Goal: Find specific page/section: Find specific page/section

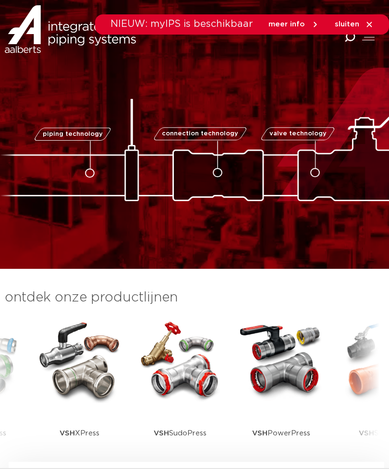
click at [368, 23] on icon at bounding box center [369, 24] width 5 height 5
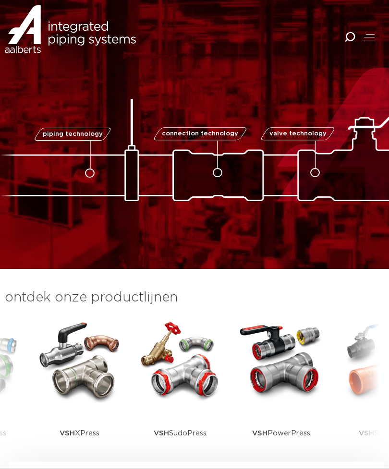
click at [370, 36] on div at bounding box center [368, 37] width 12 height 11
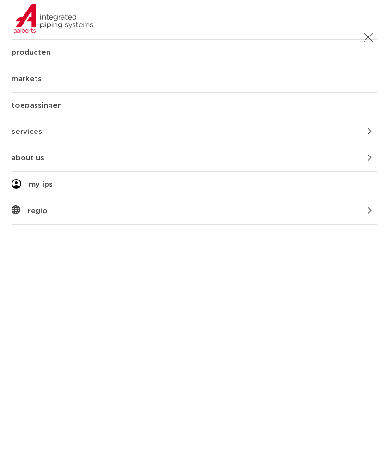
click at [370, 36] on span at bounding box center [368, 37] width 9 height 9
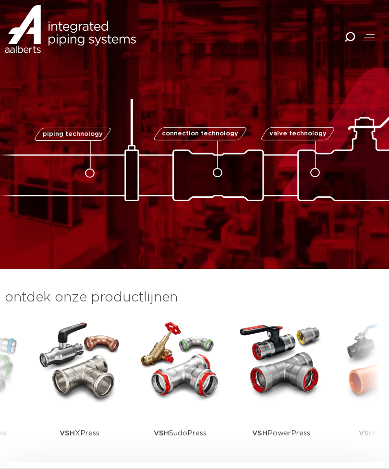
click at [89, 130] on link "piping technology" at bounding box center [72, 134] width 79 height 13
click at [373, 40] on span at bounding box center [368, 40] width 12 height 0
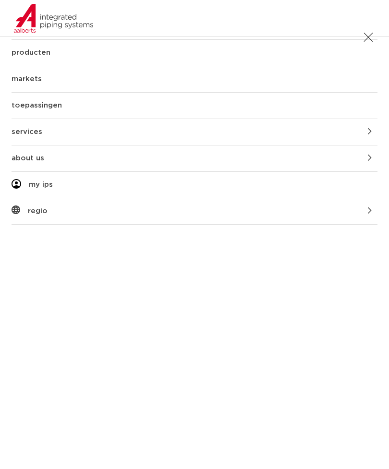
click at [36, 49] on div at bounding box center [97, 33] width 195 height 67
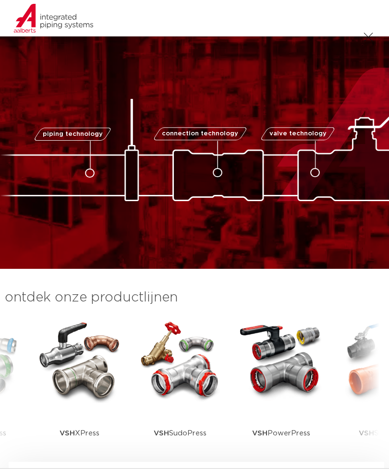
click at [367, 37] on div at bounding box center [368, 37] width 12 height 11
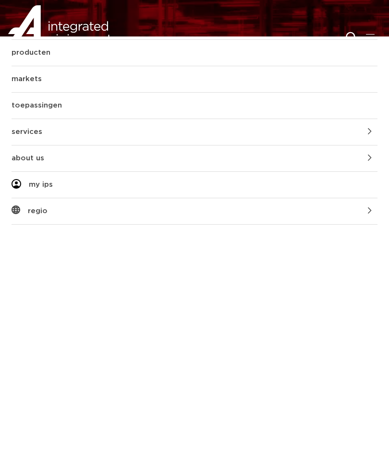
click at [373, 32] on div at bounding box center [368, 37] width 12 height 11
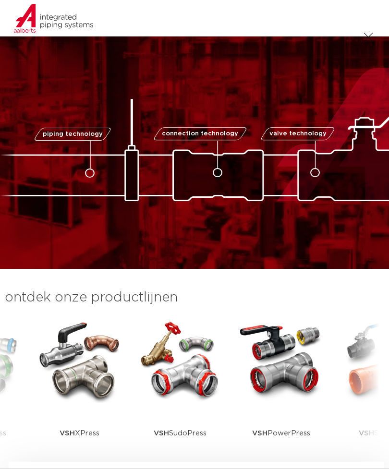
click at [364, 37] on div at bounding box center [368, 37] width 12 height 11
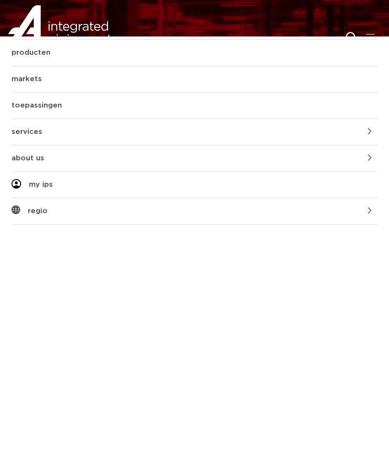
click at [351, 31] on div "Combined Shape" at bounding box center [352, 38] width 16 height 22
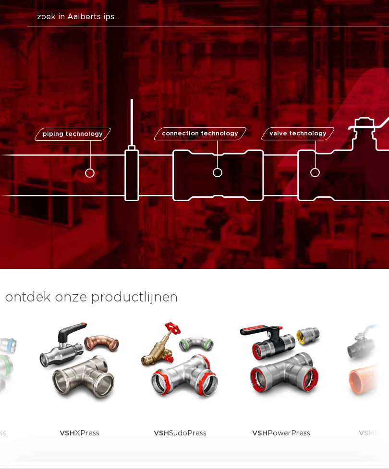
click at [297, 19] on button "Zoeken" at bounding box center [211, 15] width 387 height 15
